Goal: Information Seeking & Learning: Learn about a topic

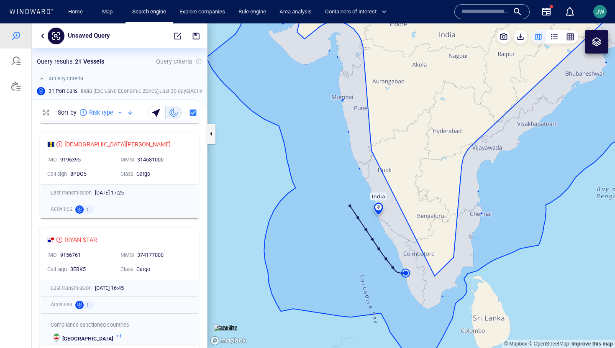
scroll to position [283, 0]
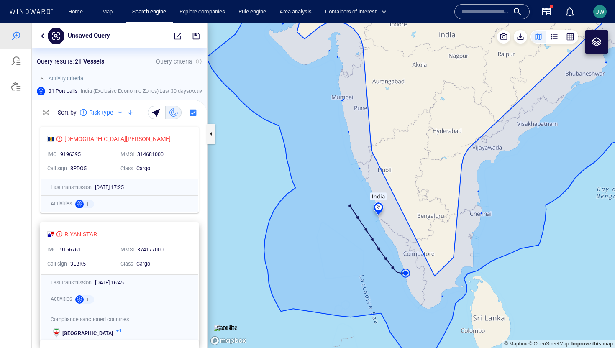
click at [181, 242] on div "RIYAN STAR IMO 9156761 MMSI 374177000 Call sign 3EBK5 Class Cargo" at bounding box center [120, 249] width 158 height 52
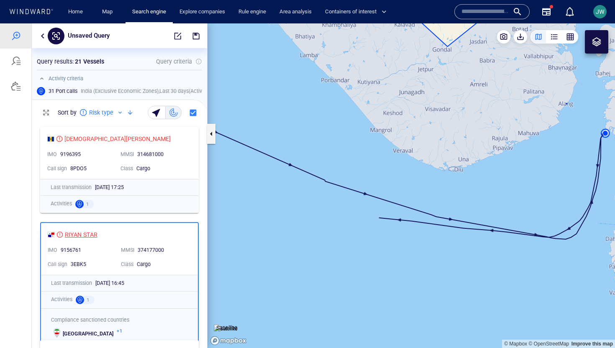
click at [88, 233] on div "RIYAN STAR" at bounding box center [81, 235] width 33 height 10
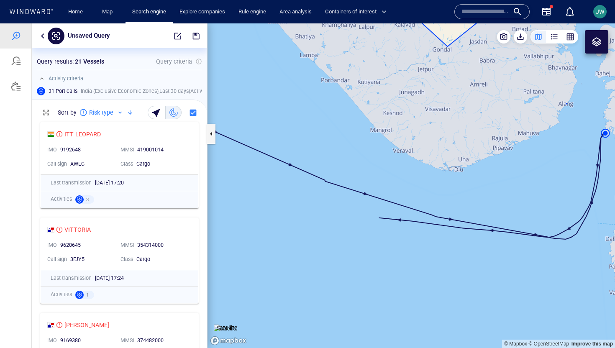
scroll to position [0, 0]
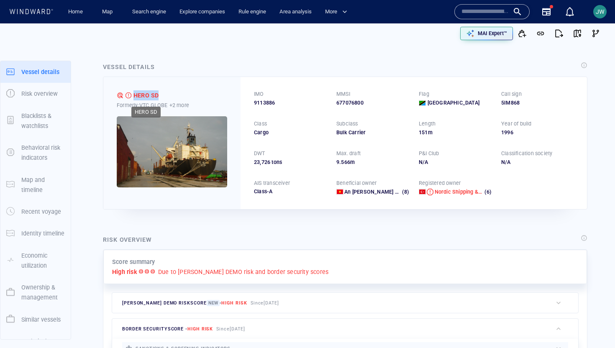
drag, startPoint x: 165, startPoint y: 94, endPoint x: 135, endPoint y: 94, distance: 30.1
click at [135, 94] on div "HERO SD" at bounding box center [172, 95] width 111 height 10
copy div "HERO SD"
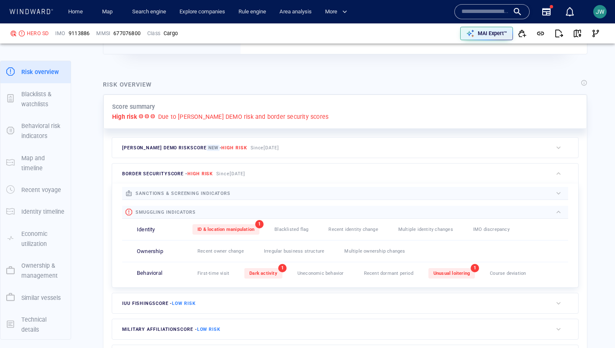
scroll to position [181, 0]
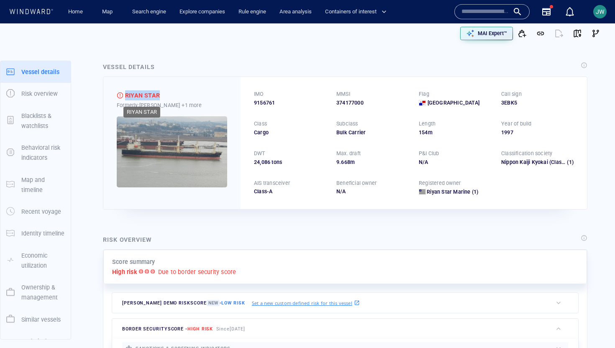
drag, startPoint x: 168, startPoint y: 94, endPoint x: 125, endPoint y: 94, distance: 42.7
click at [125, 94] on div "RIYAN STAR" at bounding box center [172, 95] width 111 height 10
